Goal: Task Accomplishment & Management: Complete application form

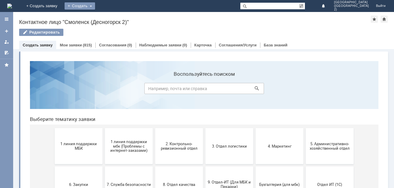
click at [95, 5] on div "Создать" at bounding box center [80, 5] width 31 height 7
click at [111, 18] on link "Заявка" at bounding box center [88, 17] width 45 height 7
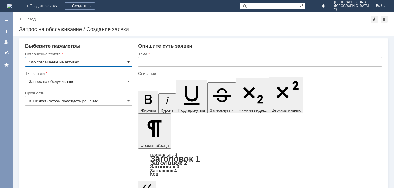
click at [127, 62] on span at bounding box center [128, 62] width 2 height 5
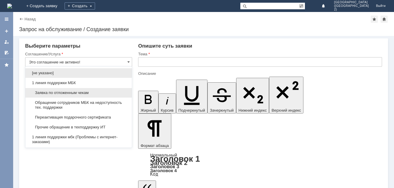
click at [123, 93] on span "Заявка по отложенным чекам" at bounding box center [78, 92] width 99 height 5
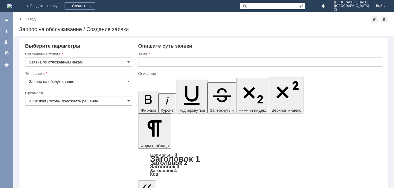
type input "Заявка по отложенным чекам"
click at [163, 62] on input "text" at bounding box center [260, 62] width 244 height 10
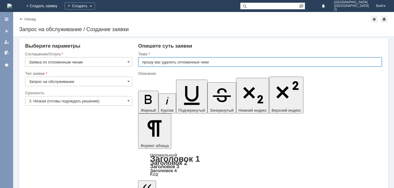
type input "прошу вас удалить отложенные чеки"
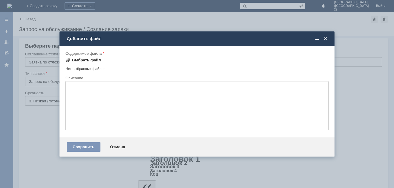
click at [92, 58] on div "Выбрать файл" at bounding box center [86, 60] width 29 height 5
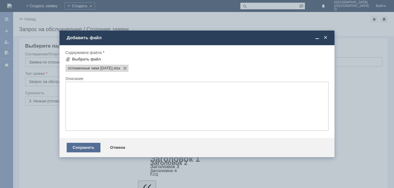
click at [91, 144] on div "Сохранить" at bounding box center [84, 148] width 34 height 10
